Goal: Transaction & Acquisition: Purchase product/service

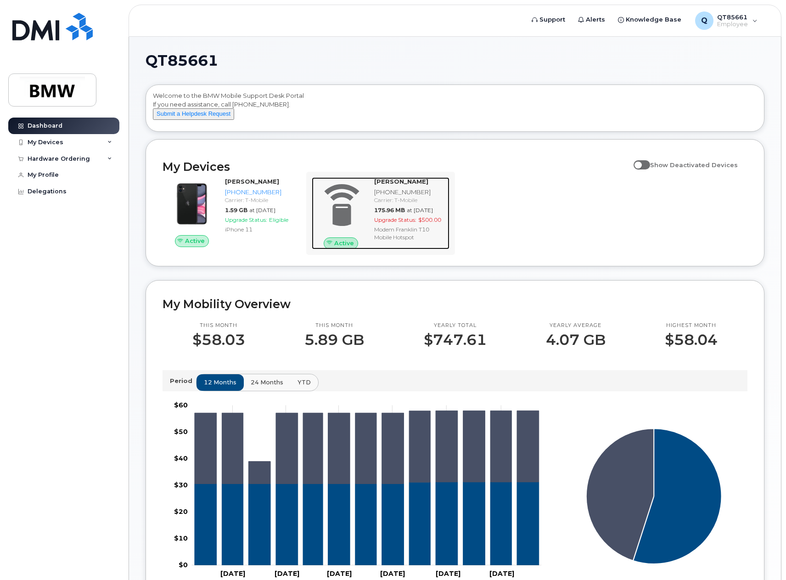
click at [386, 223] on span "Upgrade Status:" at bounding box center [395, 219] width 42 height 7
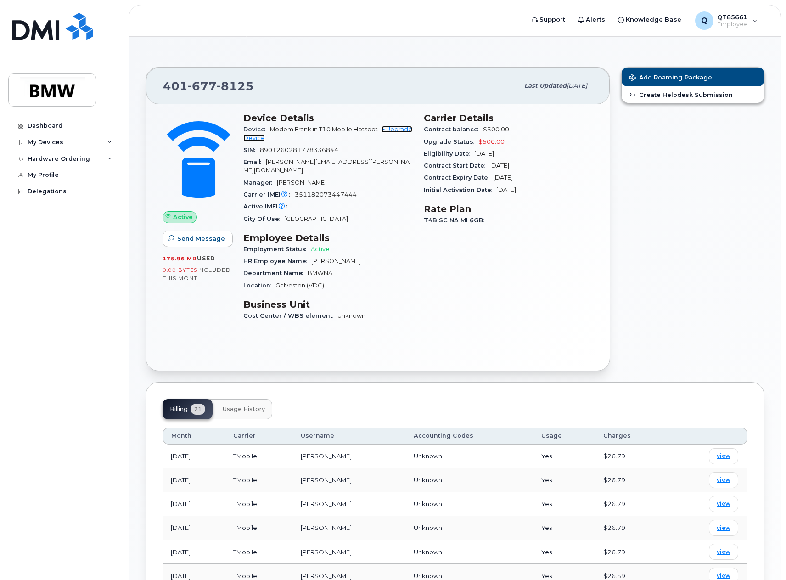
click at [394, 129] on link "+ Upgrade Device" at bounding box center [327, 133] width 169 height 15
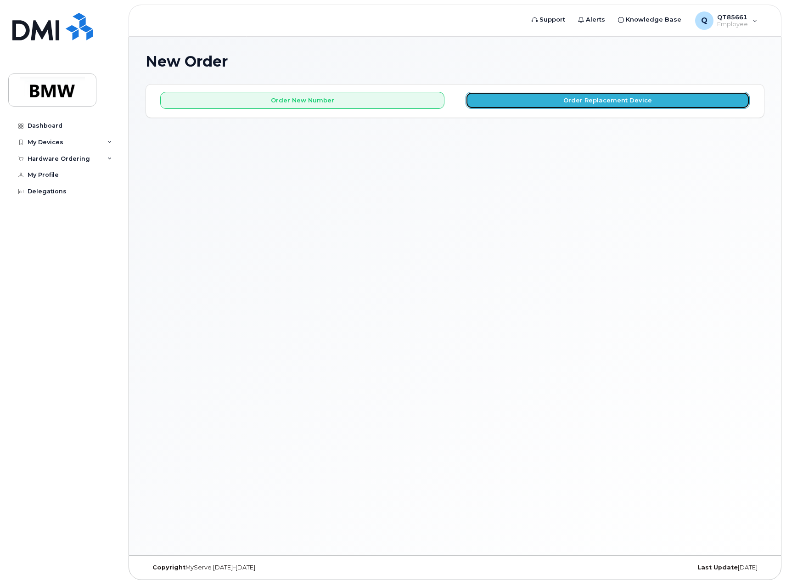
click at [492, 103] on button "Order Replacement Device" at bounding box center [607, 100] width 284 height 17
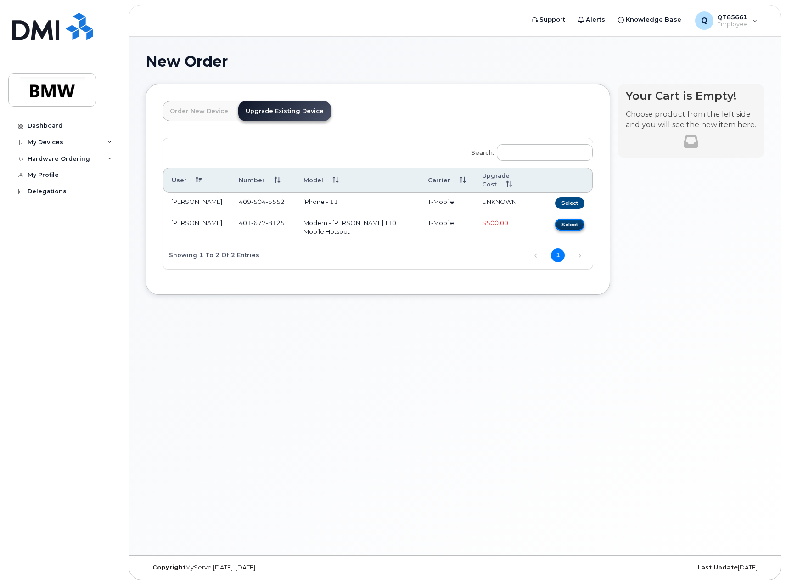
click at [571, 218] on button "Select" at bounding box center [569, 223] width 29 height 11
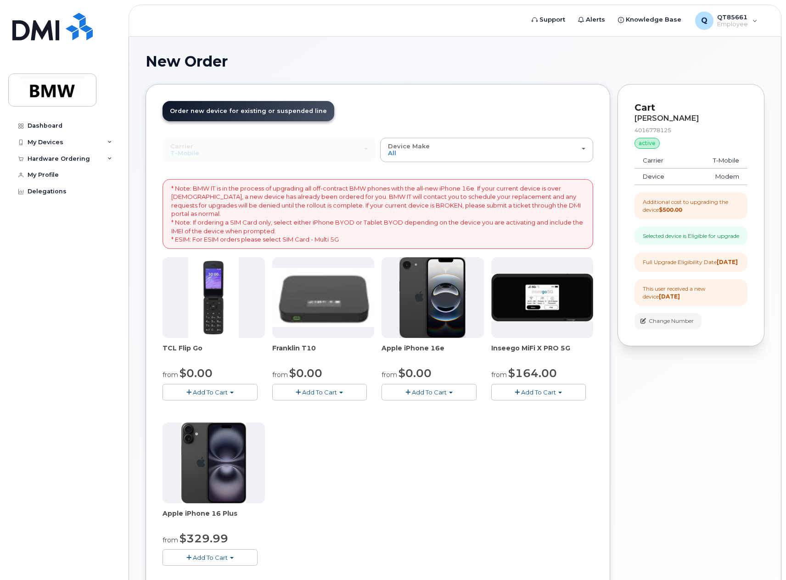
click at [317, 392] on span "Add To Cart" at bounding box center [319, 391] width 35 height 7
click at [337, 411] on link "$0.00 - 30 month Upgrade" at bounding box center [324, 408] width 101 height 11
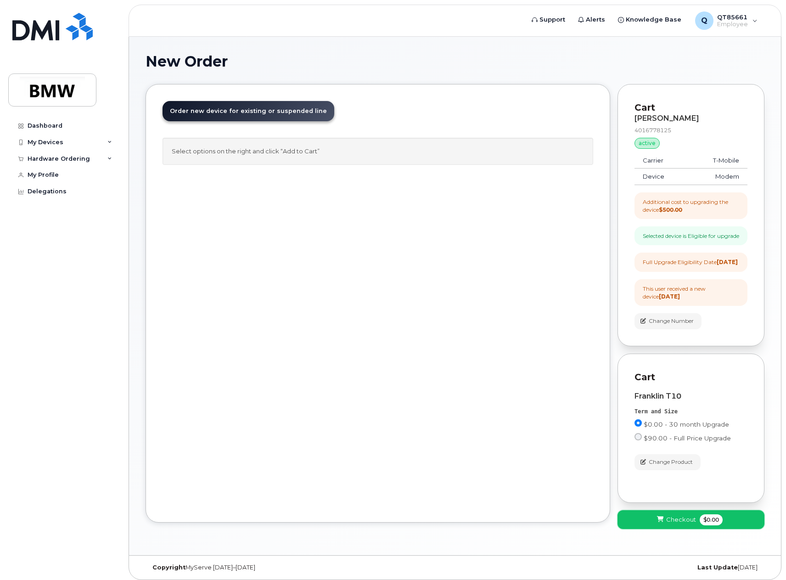
click at [677, 529] on button "Checkout $0.00" at bounding box center [690, 519] width 147 height 19
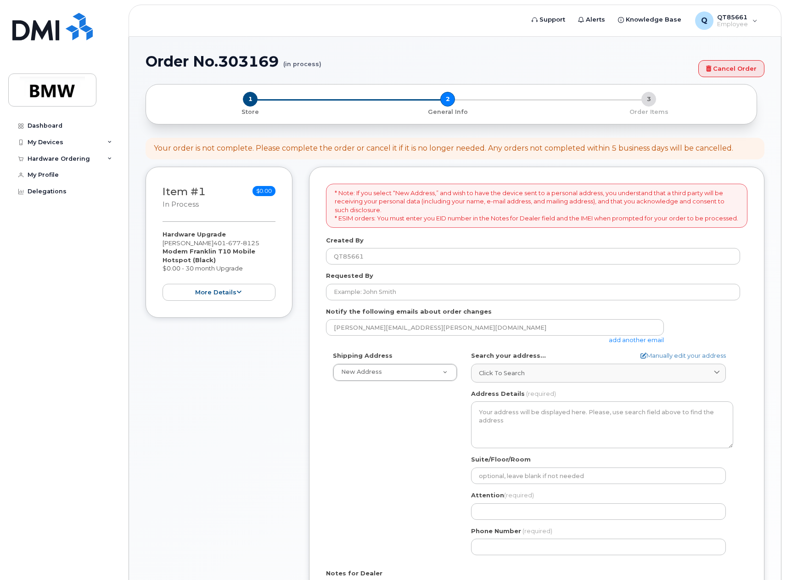
select select
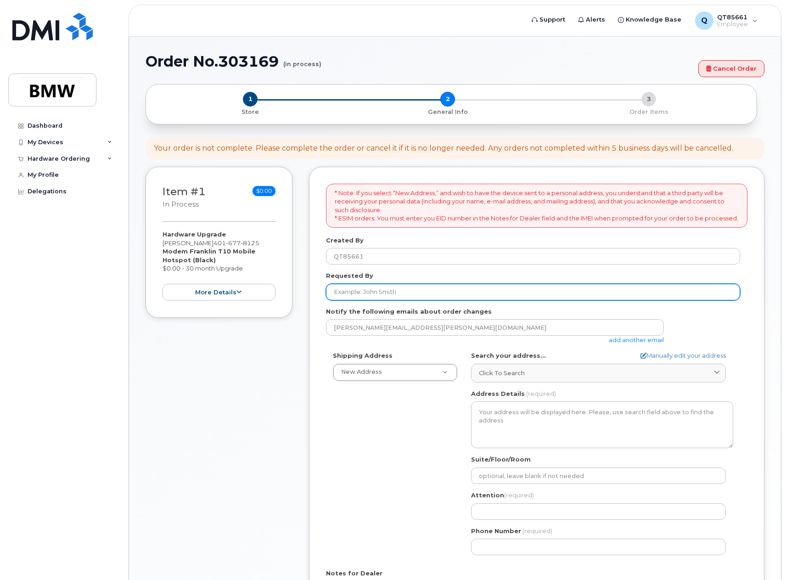
click at [417, 300] on input "Requested By" at bounding box center [533, 292] width 414 height 17
type input "[PERSON_NAME]"
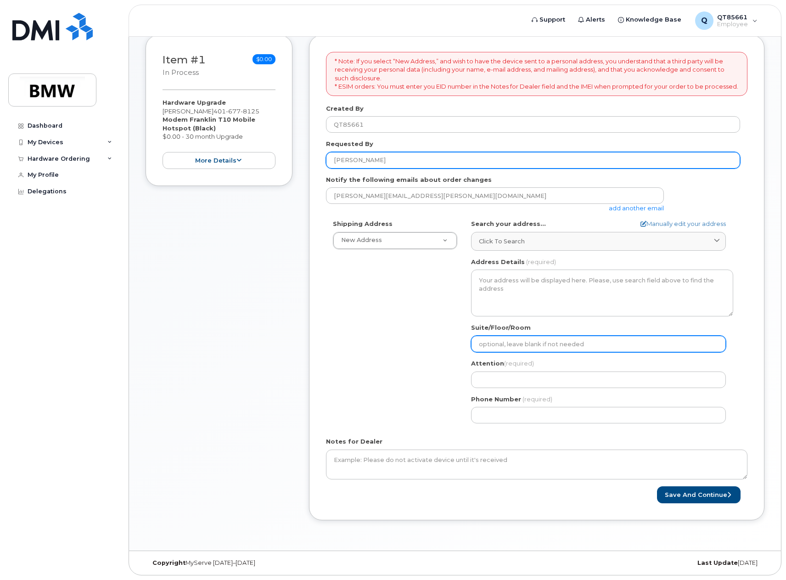
scroll to position [138, 0]
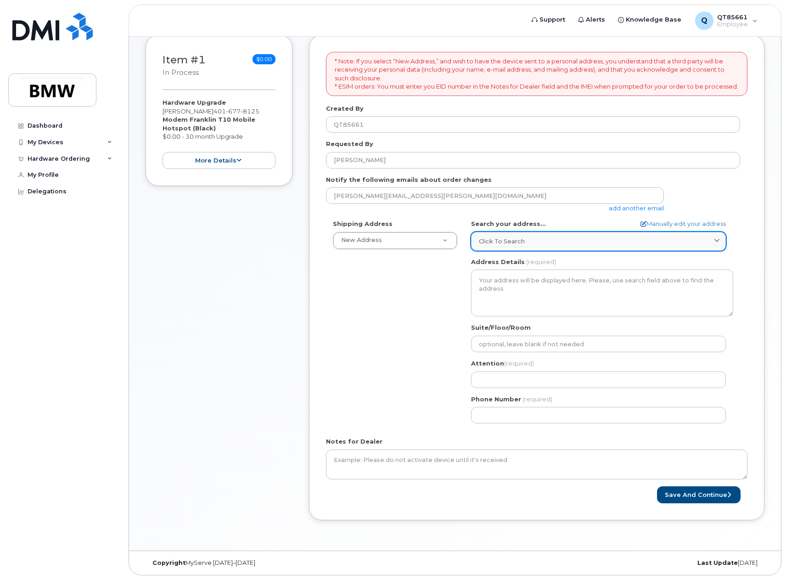
click at [529, 242] on div "Click to search" at bounding box center [598, 241] width 239 height 9
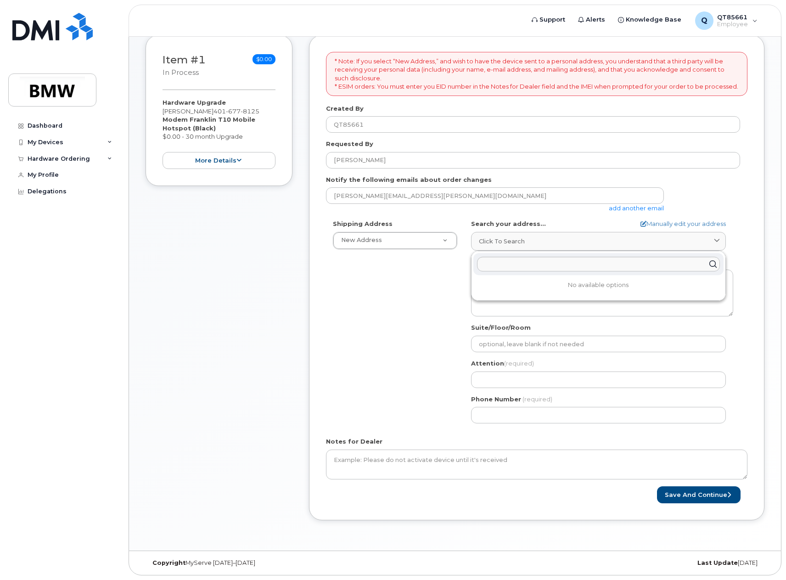
click at [446, 254] on div "Shipping Address New Address New Address 1028 Harborside Dr BMW MC Plant BMW No…" at bounding box center [533, 324] width 414 height 211
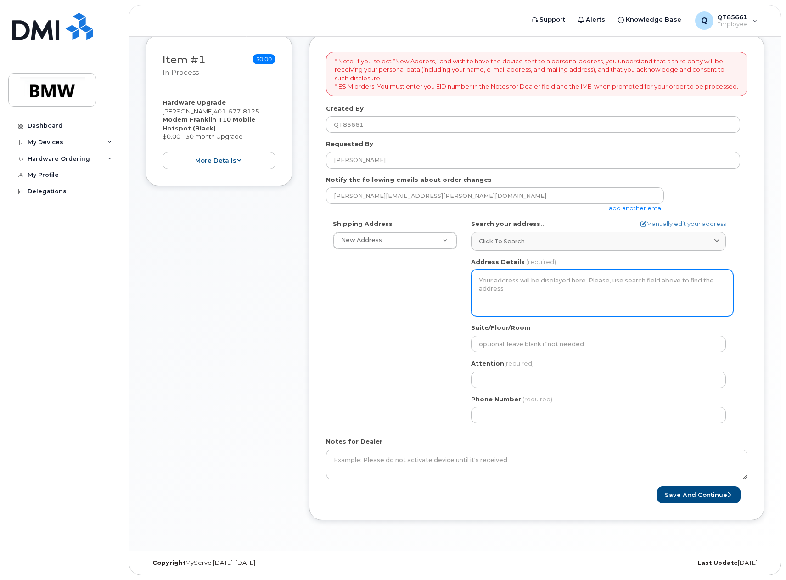
click at [503, 282] on textarea "Address Details" at bounding box center [602, 292] width 262 height 47
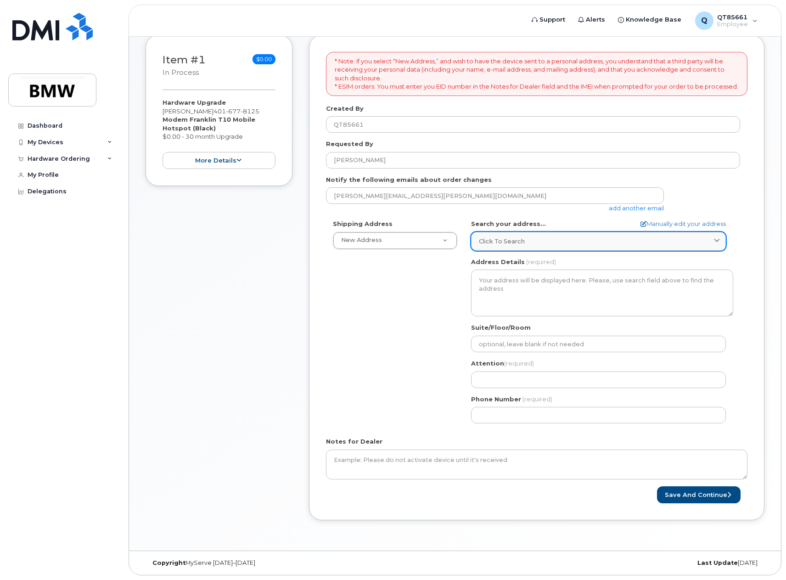
click at [718, 243] on icon at bounding box center [717, 241] width 6 height 6
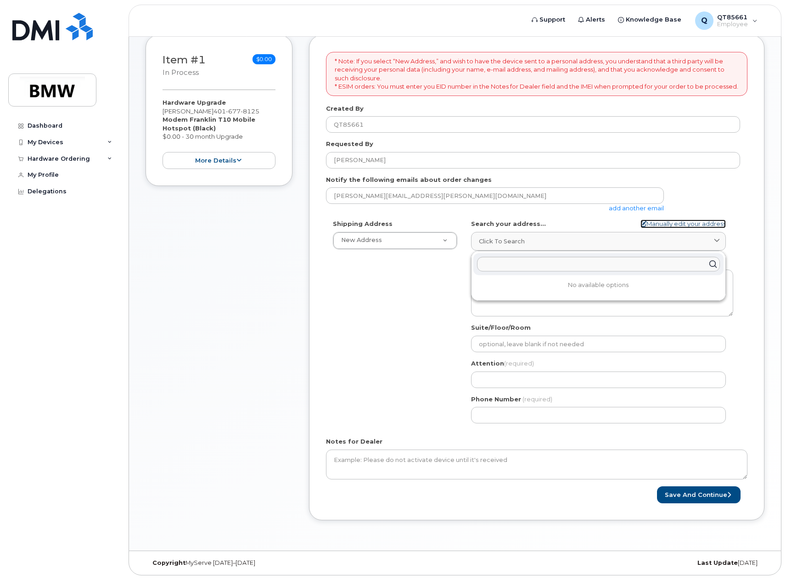
click at [688, 228] on link "Manually edit your address" at bounding box center [682, 223] width 85 height 9
select select
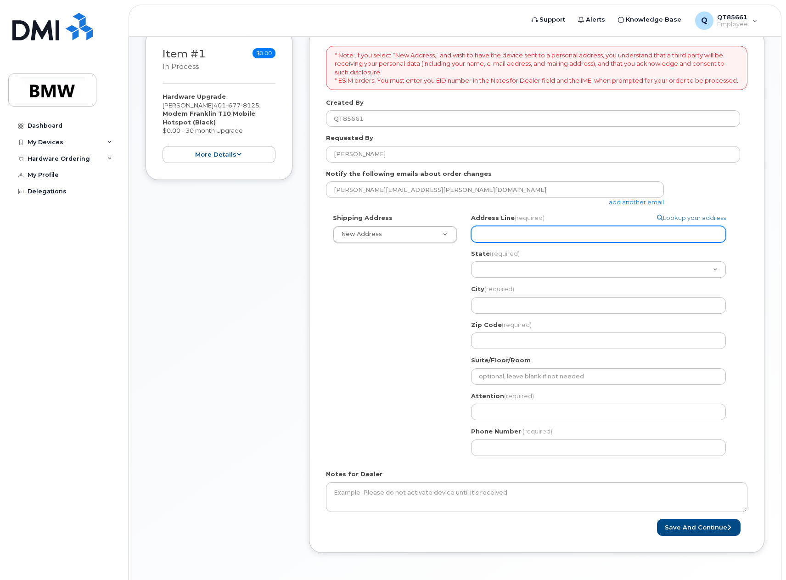
click at [604, 242] on input "Address Line (required)" at bounding box center [598, 234] width 255 height 17
type input "1028 Harborside Dr"
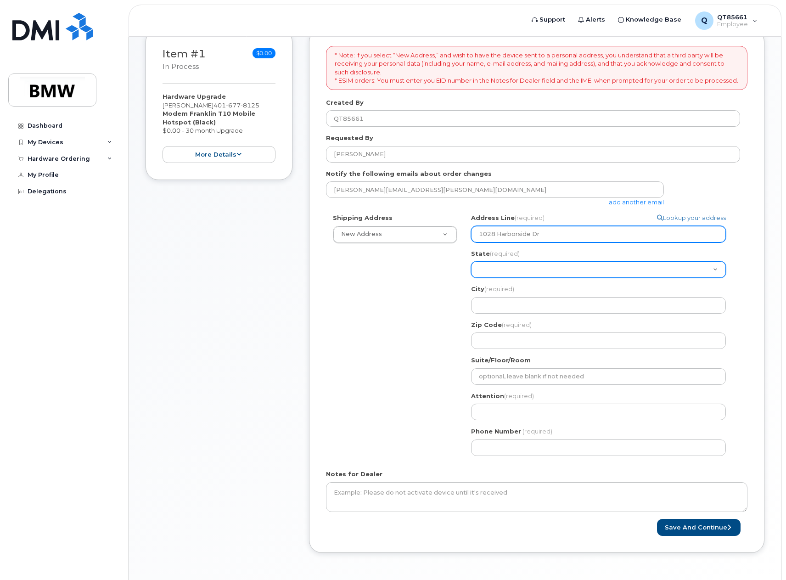
select select "TX"
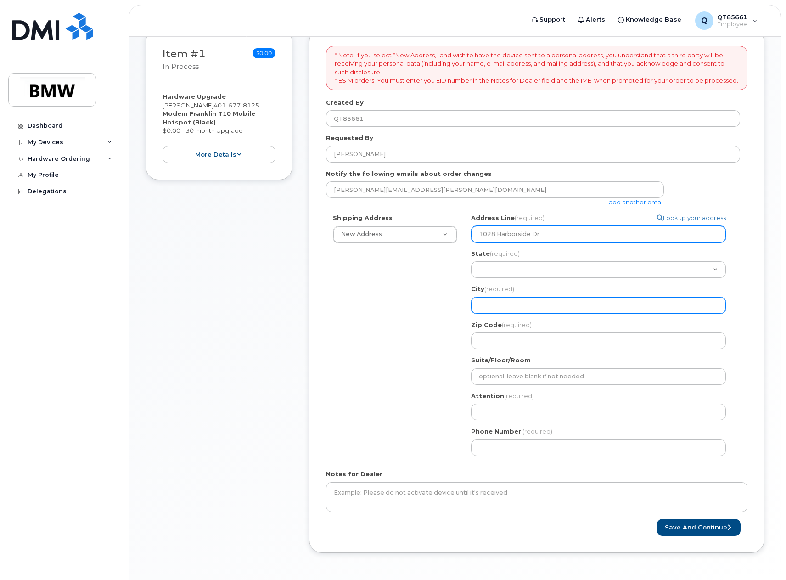
type input "Galveston"
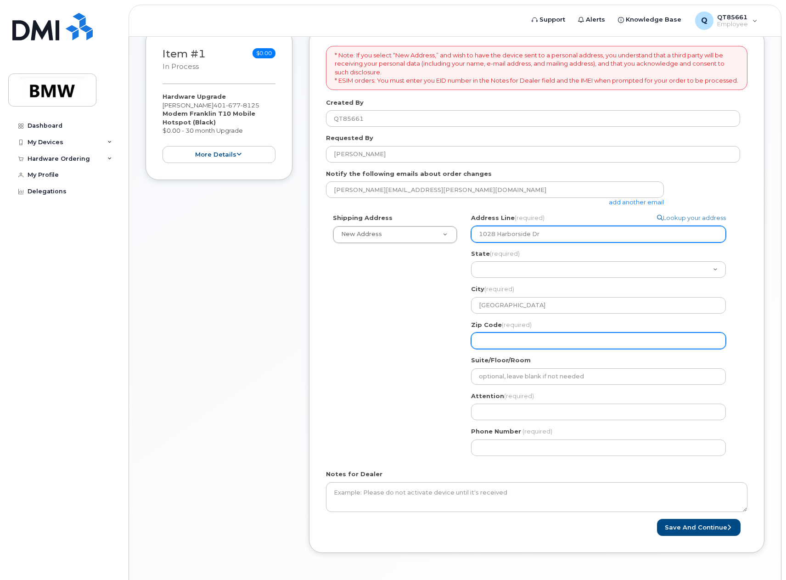
type input "77550"
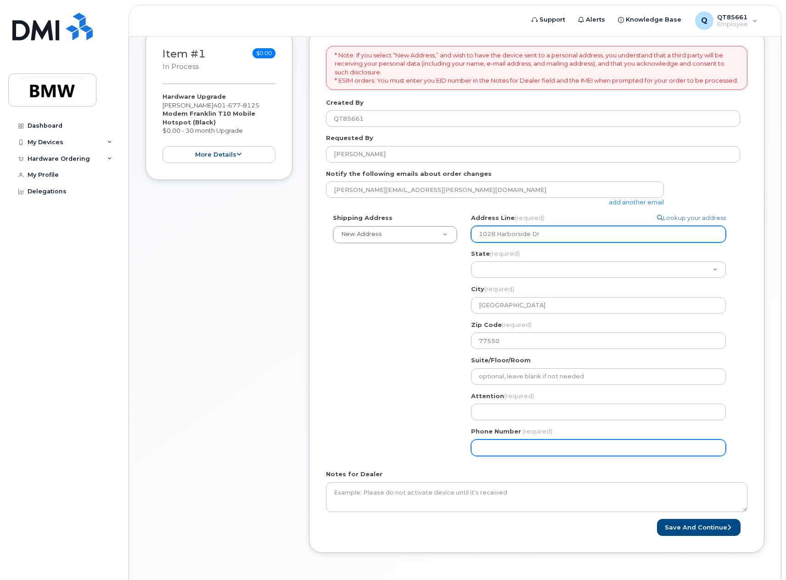
type input "8646314935"
select select
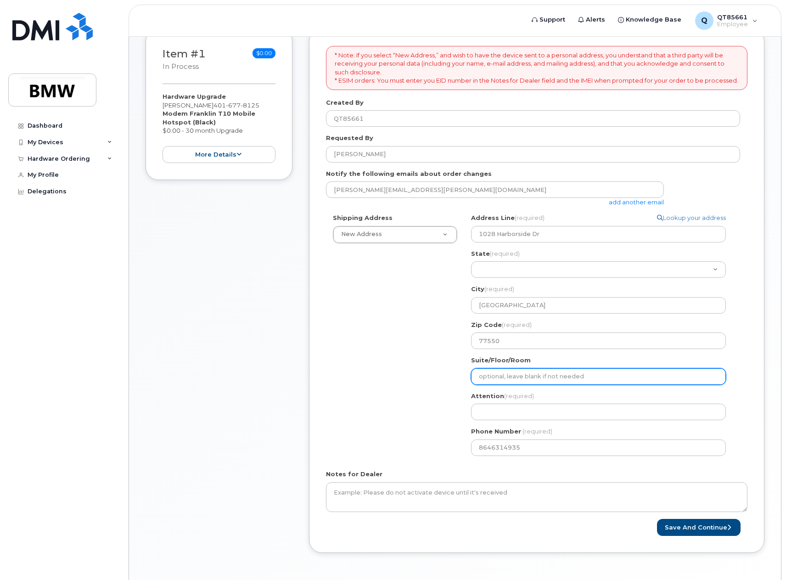
click at [546, 385] on input "Suite/Floor/Room" at bounding box center [598, 376] width 255 height 17
type input "BMW VDC"
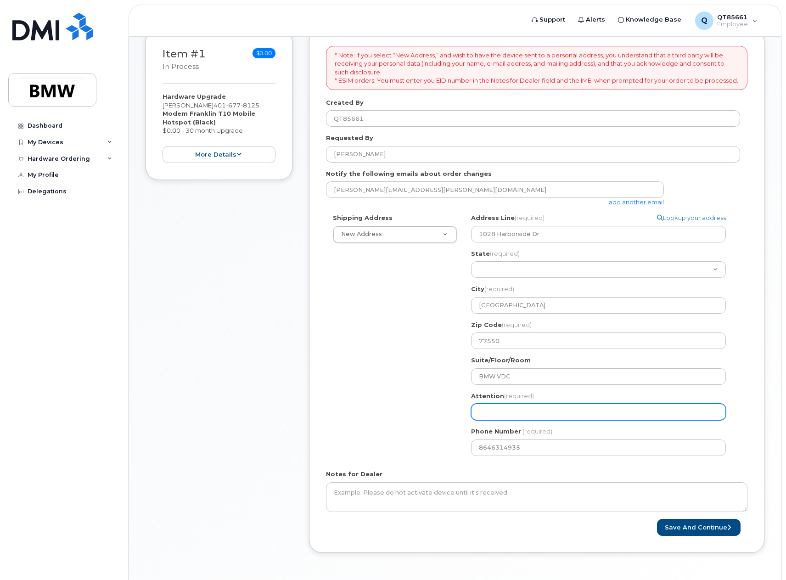
click at [536, 420] on input "Attention (required)" at bounding box center [598, 411] width 255 height 17
select select
type input "T"
select select
type input "To"
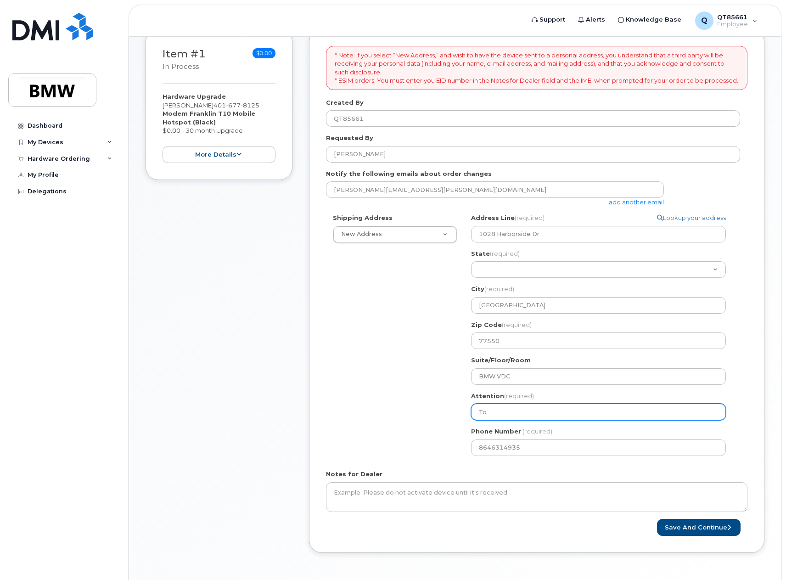
select select
type input "Tob"
select select
type input "Toby"
select select
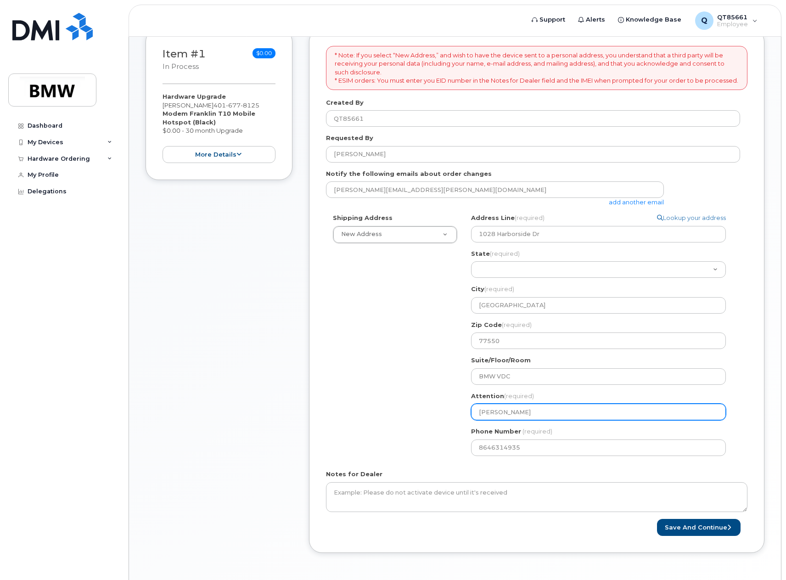
type input "Toby M"
select select
type input "Toby Ms"
select select
type input "Toby Mo"
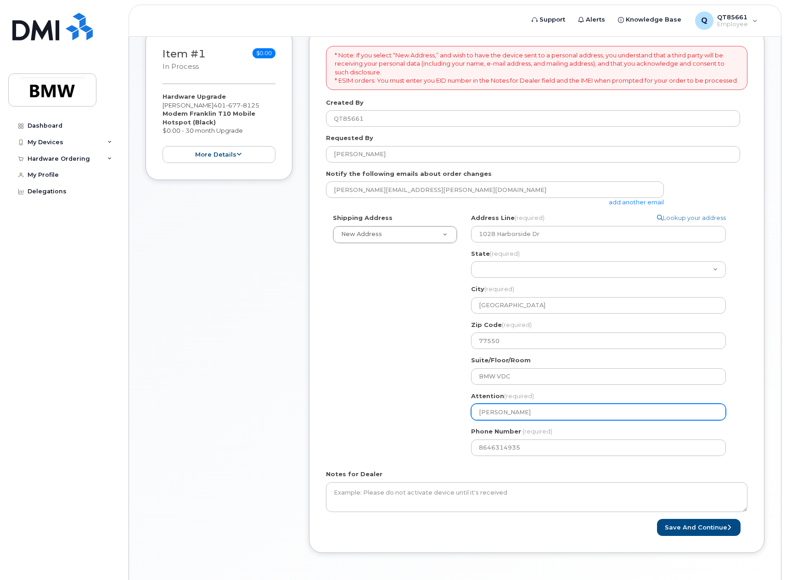
select select
type input "Toby Mos"
select select
type input "Toby Mosr"
select select
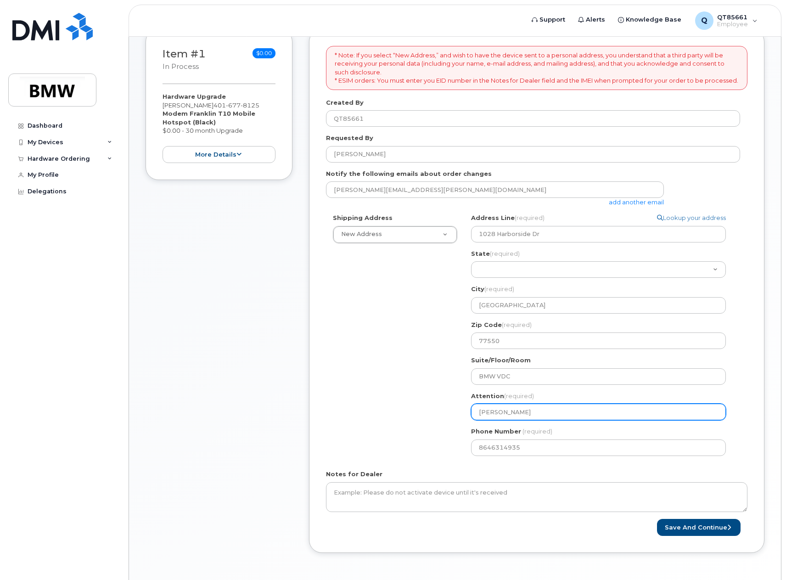
type input "Toby Mosr\"
select select
type input "Toby Mosr\e"
select select
type input "Toby Mosr\er"
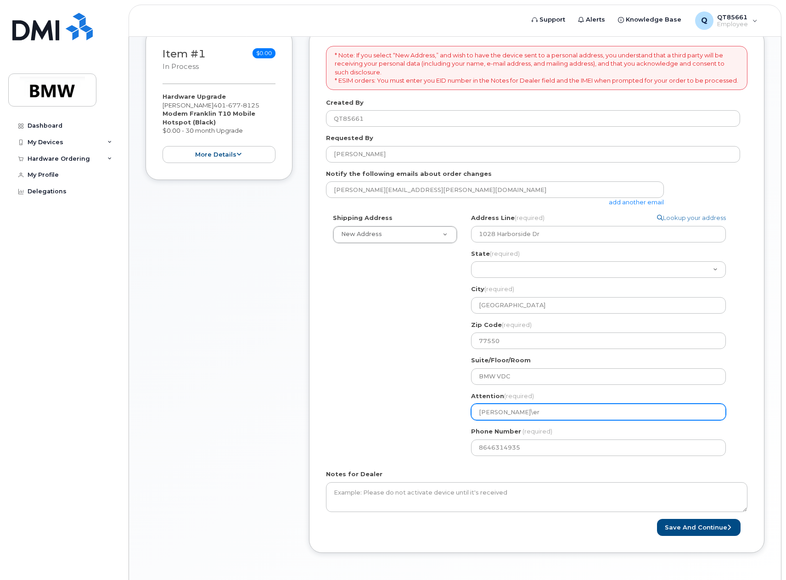
select select
type input "Toby Mosr\e"
select select
type input "Toby Mosr\"
select select
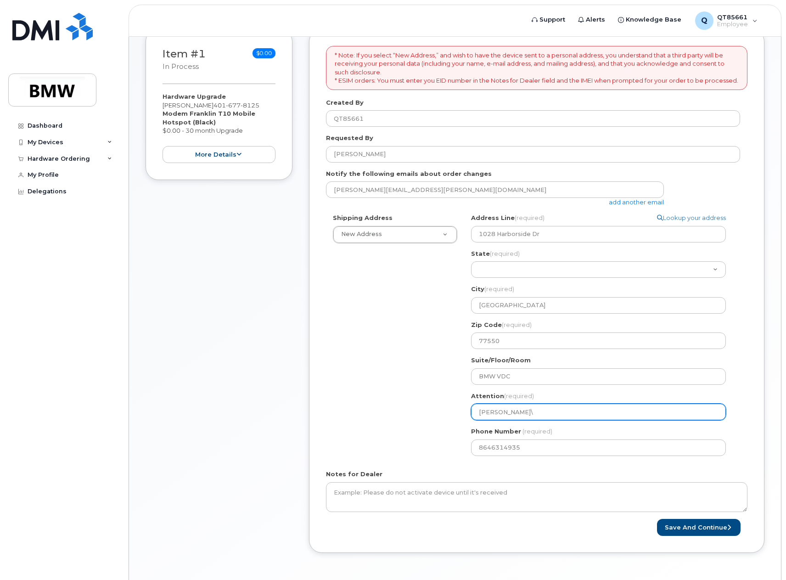
type input "Toby Mosr"
select select
type input "Toby Mos"
select select
type input "Toby Mose"
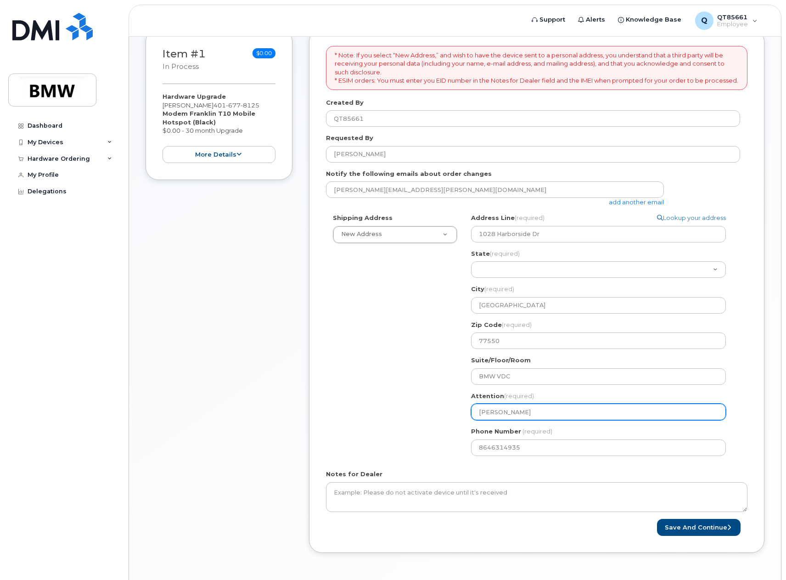
select select
type input "[PERSON_NAME]"
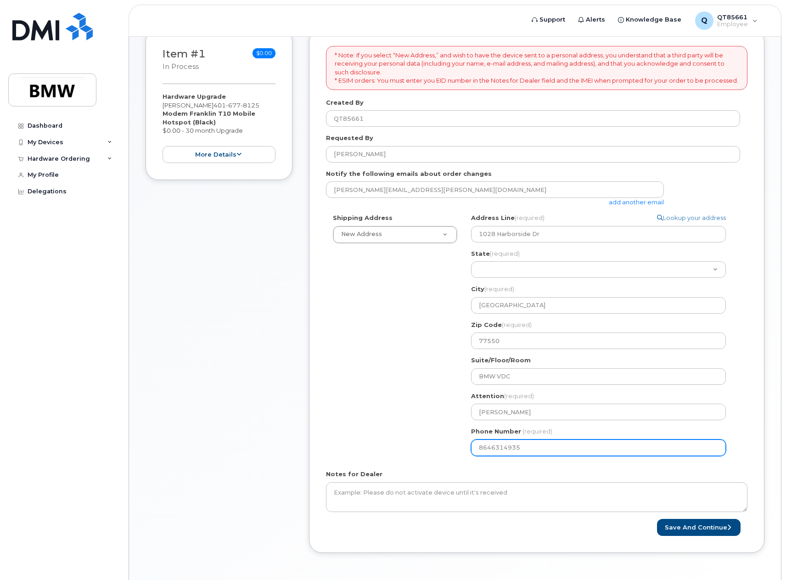
click at [379, 444] on div "Shipping Address New Address New Address 1028 Harborside Dr BMW MC Plant BMW No…" at bounding box center [533, 337] width 414 height 249
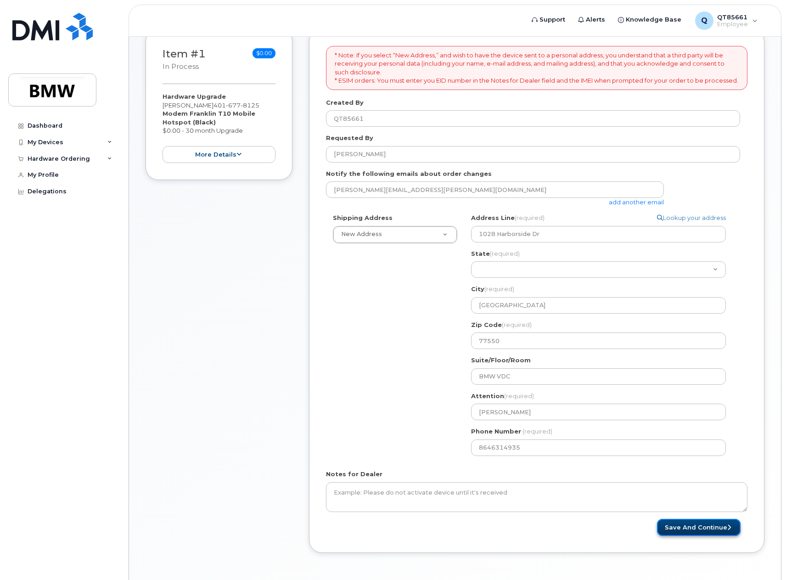
click at [711, 536] on button "Save and Continue" at bounding box center [699, 527] width 84 height 17
